Goal: Check status: Check status

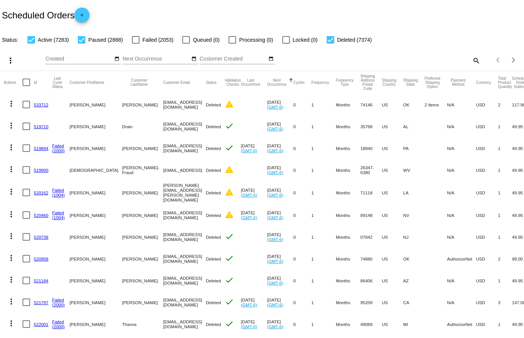
click at [474, 62] on mat-icon "search" at bounding box center [475, 61] width 9 height 12
drag, startPoint x: 382, startPoint y: 62, endPoint x: 364, endPoint y: 59, distance: 18.4
click at [364, 59] on input "Search" at bounding box center [415, 59] width 130 height 6
paste input "[EMAIL_ADDRESS][DOMAIN_NAME]"
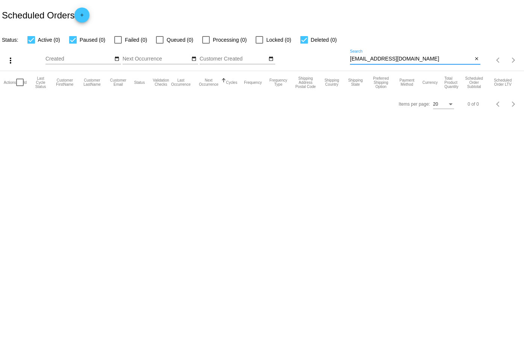
type input "[EMAIL_ADDRESS][DOMAIN_NAME]"
click at [461, 59] on input "[EMAIL_ADDRESS][DOMAIN_NAME]" at bounding box center [411, 59] width 123 height 6
click at [459, 59] on input "[EMAIL_ADDRESS][DOMAIN_NAME]" at bounding box center [411, 59] width 123 height 6
drag, startPoint x: 459, startPoint y: 59, endPoint x: 478, endPoint y: 51, distance: 20.2
click at [478, 50] on div "[EMAIL_ADDRESS][DOMAIN_NAME] Search close" at bounding box center [415, 57] width 130 height 15
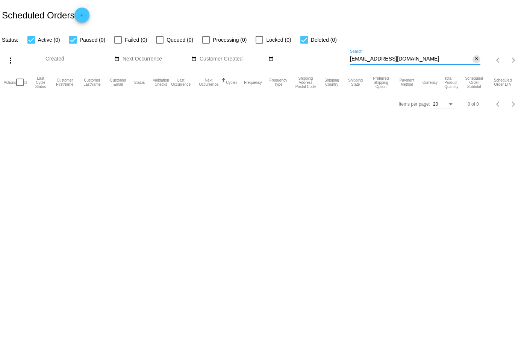
click at [476, 59] on mat-icon "close" at bounding box center [476, 59] width 5 height 6
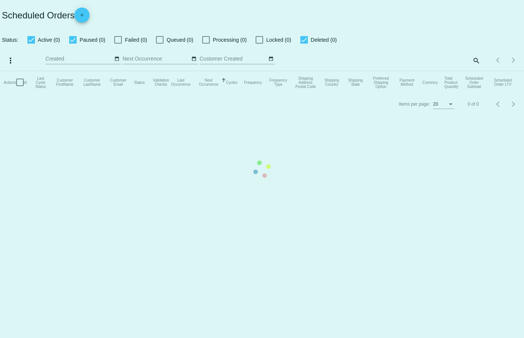
drag, startPoint x: 426, startPoint y: 55, endPoint x: 483, endPoint y: 50, distance: 57.8
click at [484, 41] on app-dashboard-scheduled-orders "Scheduled Orders add Status: Active (0) Paused (0) Failed (0) Queued (0) Proces…" at bounding box center [262, 57] width 524 height 115
click at [472, 71] on mat-table "Actions Id Last Cycle Status Customer FirstName Customer LastName Customer Emai…" at bounding box center [262, 82] width 524 height 23
click at [456, 71] on mat-table "Actions Id Last Cycle Status Customer FirstName Customer LastName Customer Emai…" at bounding box center [262, 82] width 524 height 23
click at [478, 71] on mat-table "Actions Id Last Cycle Status Customer FirstName Customer LastName Customer Emai…" at bounding box center [262, 82] width 524 height 23
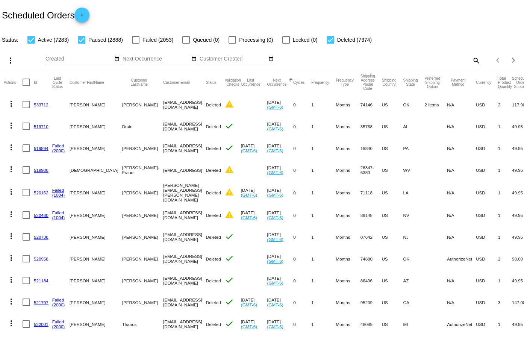
click at [473, 58] on mat-icon "search" at bounding box center [475, 61] width 9 height 12
paste input "[PERSON_NAME]"
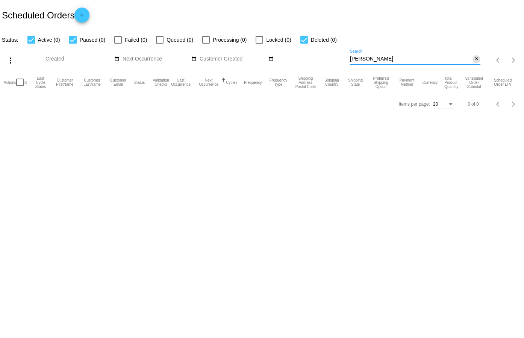
type input "[PERSON_NAME]"
click at [477, 60] on mat-icon "close" at bounding box center [476, 59] width 5 height 6
